Goal: Navigation & Orientation: Find specific page/section

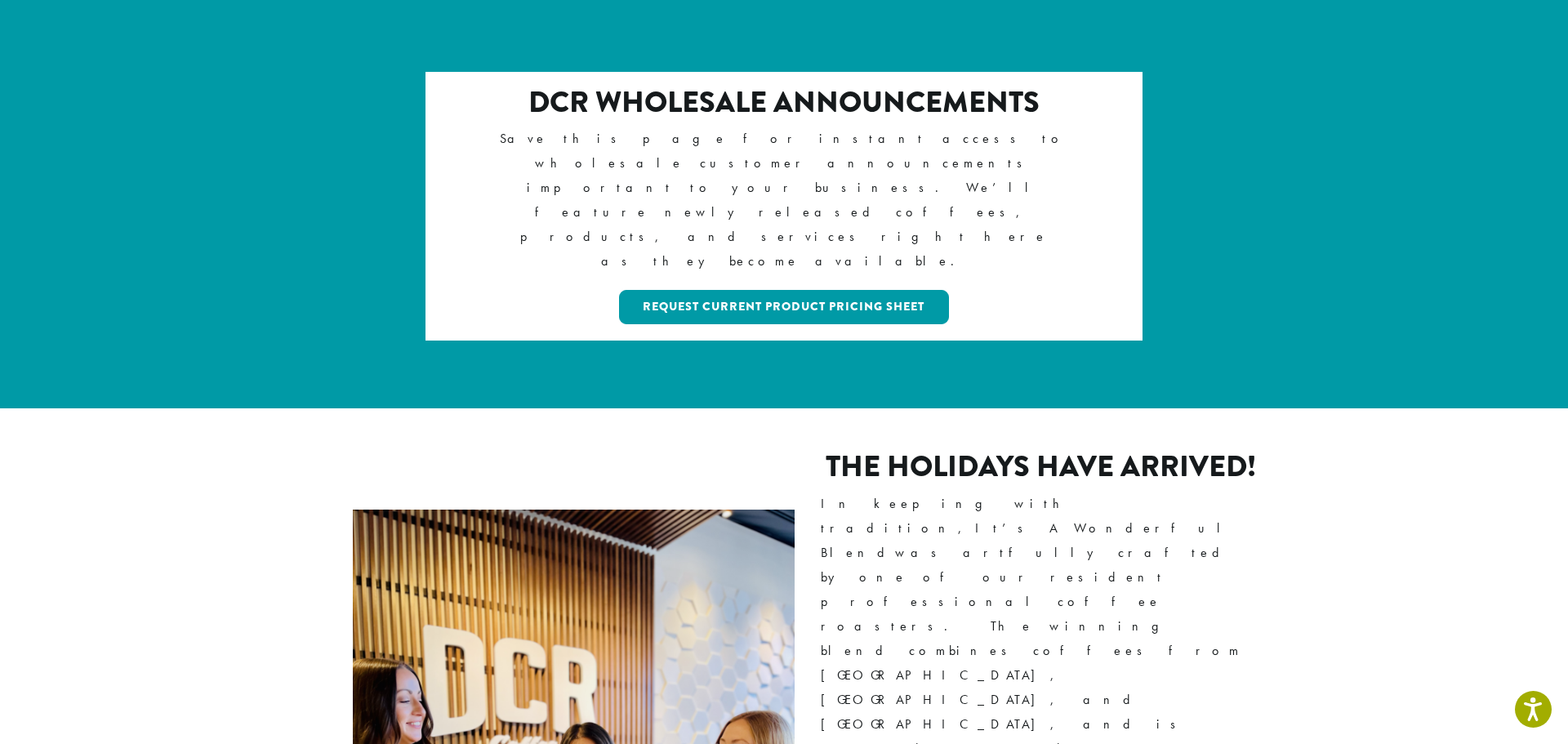
scroll to position [199, 0]
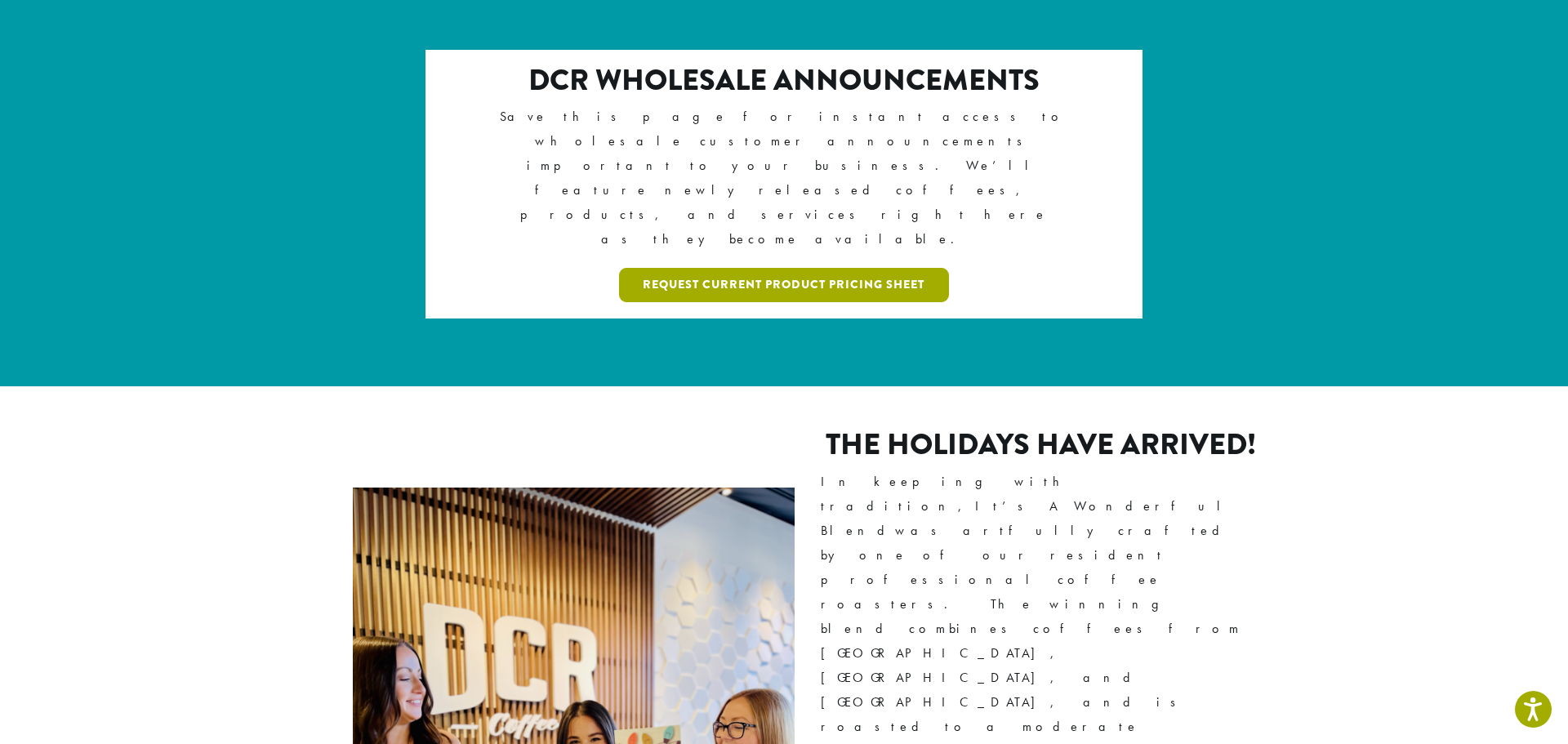
click at [806, 268] on link "Request Current Product Pricing Sheet" at bounding box center [784, 285] width 331 height 34
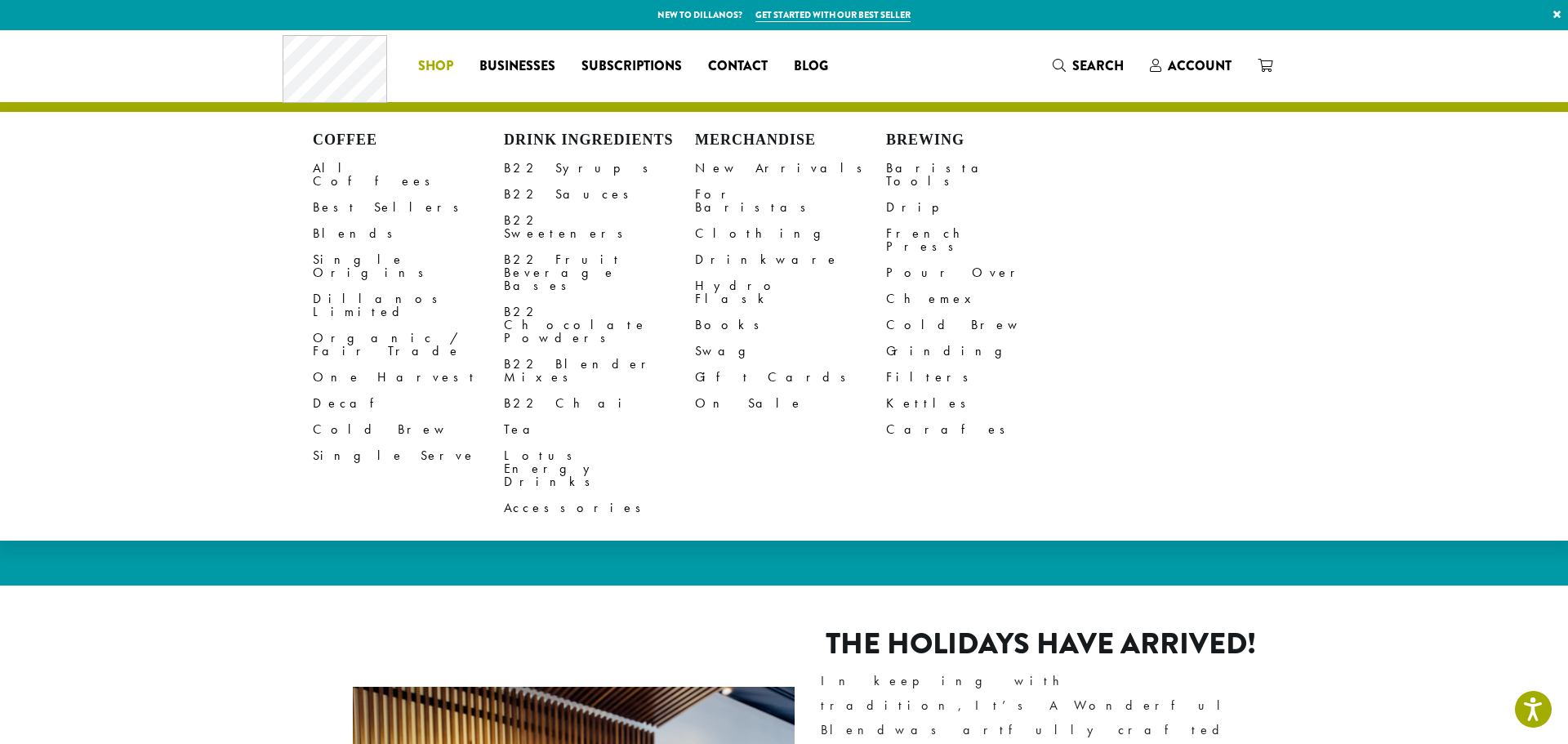
click at [457, 65] on link "Shop" at bounding box center [436, 66] width 61 height 26
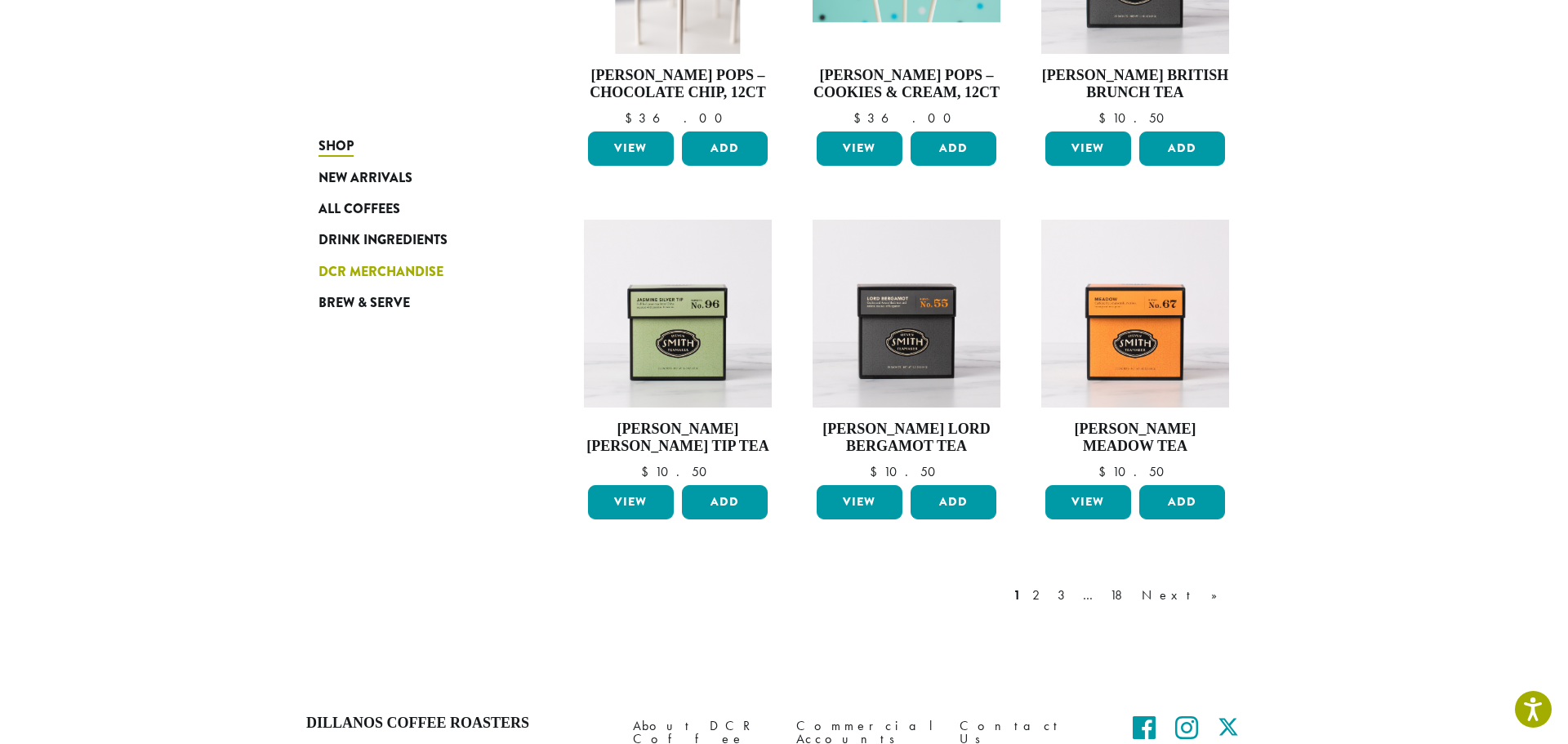
scroll to position [1280, 0]
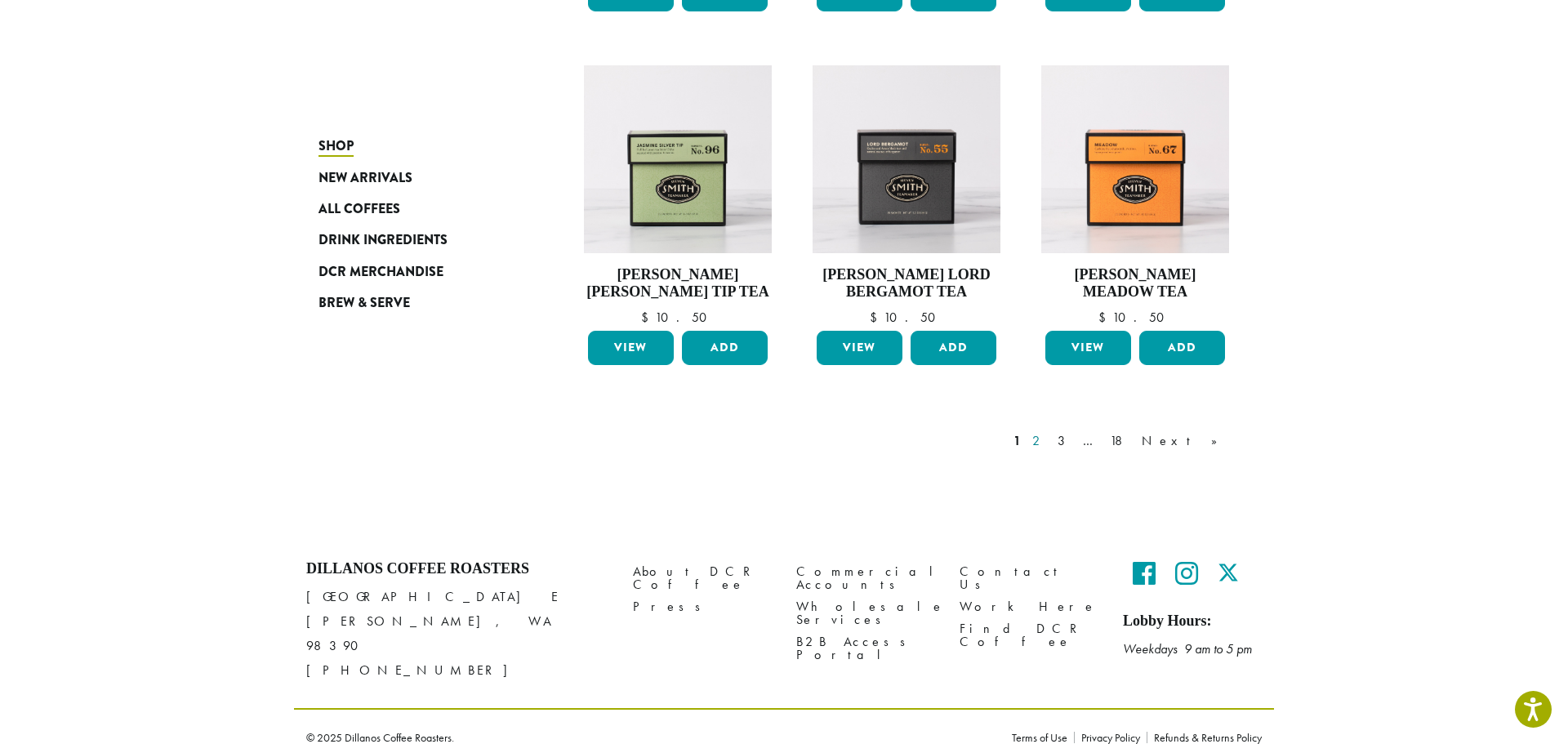
click at [1050, 446] on link "2" at bounding box center [1039, 441] width 21 height 20
